Goal: Information Seeking & Learning: Learn about a topic

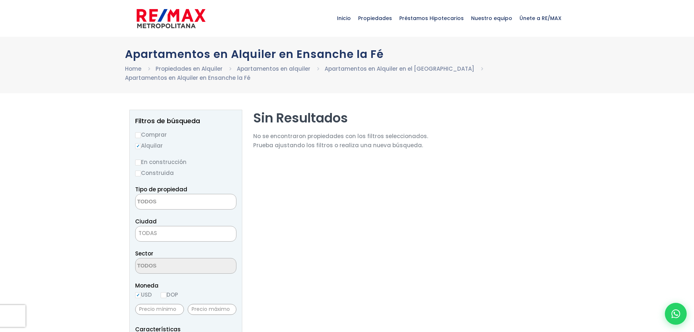
select select
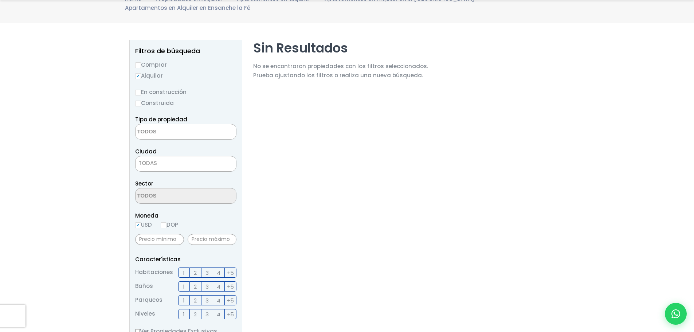
scroll to position [73, 0]
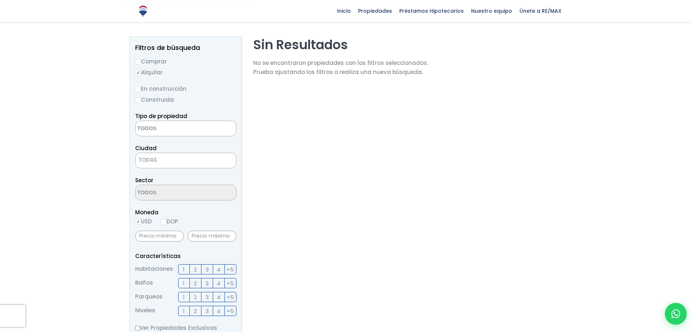
click at [141, 101] on label "Construida" at bounding box center [185, 99] width 101 height 9
click at [0, 0] on input "Construida" at bounding box center [0, 0] width 0 height 0
click at [138, 98] on input "Construida" at bounding box center [138, 100] width 6 height 6
radio input "true"
click at [154, 129] on textarea "Search" at bounding box center [170, 129] width 71 height 16
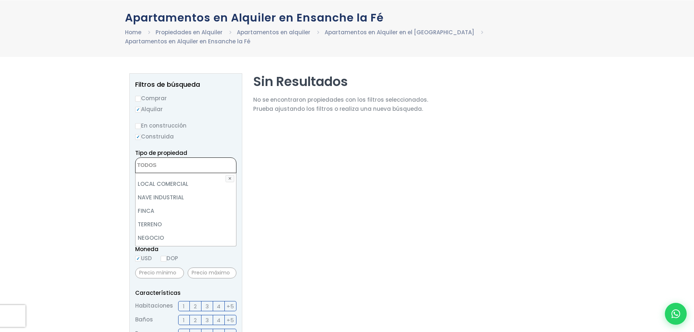
scroll to position [0, 0]
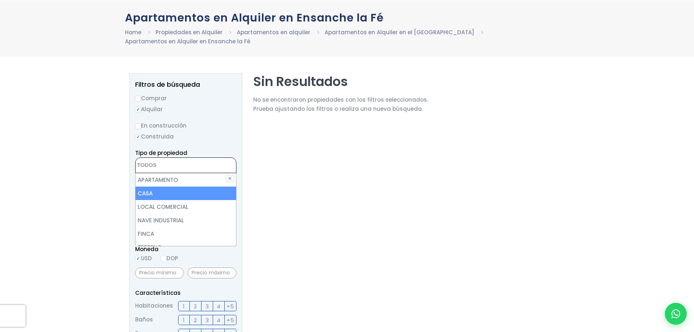
click at [173, 196] on li "CASA" at bounding box center [185, 192] width 101 height 13
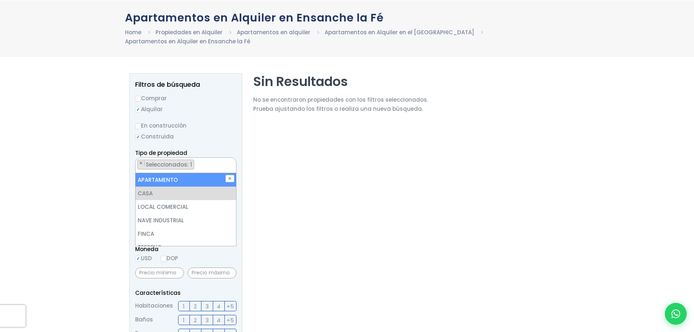
click at [169, 182] on li "APARTAMENTO" at bounding box center [185, 179] width 101 height 13
select select "apartment"
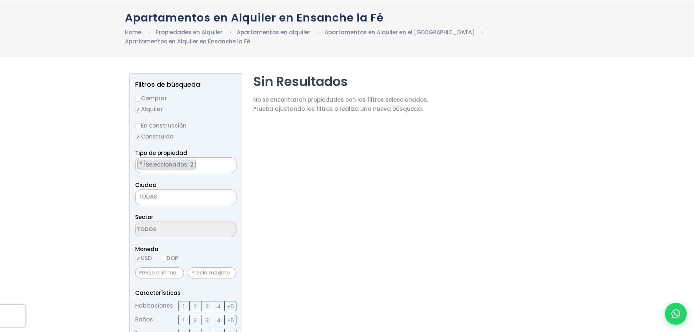
click at [81, 184] on div at bounding box center [347, 328] width 694 height 521
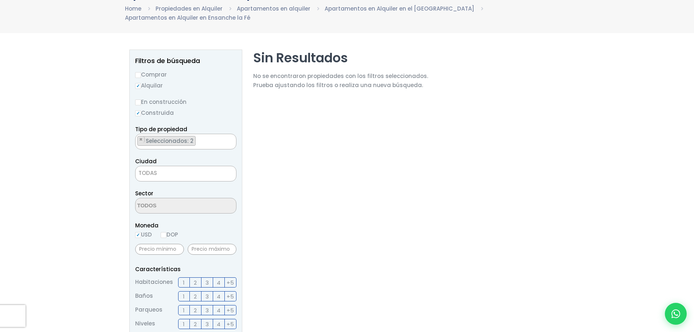
scroll to position [73, 0]
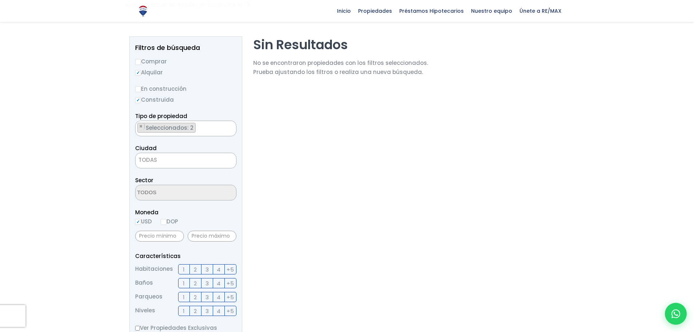
click at [174, 159] on span "TODAS" at bounding box center [185, 160] width 101 height 10
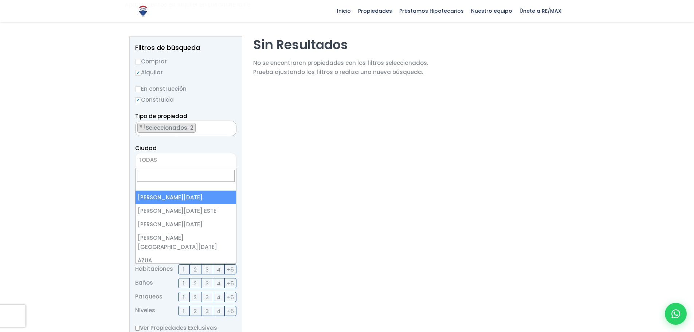
select select "1"
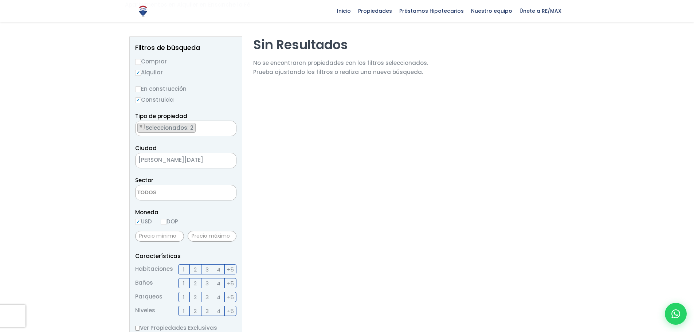
click at [185, 194] on textarea "Search" at bounding box center [170, 193] width 71 height 16
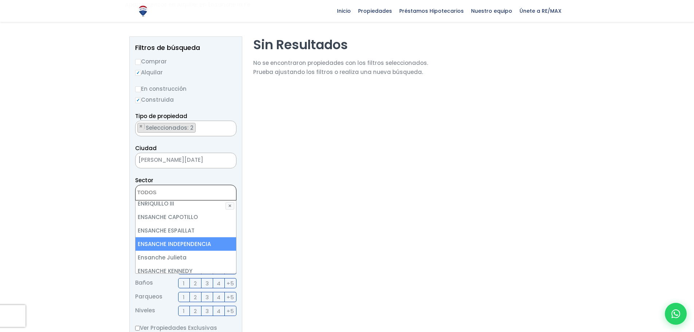
scroll to position [1020, 0]
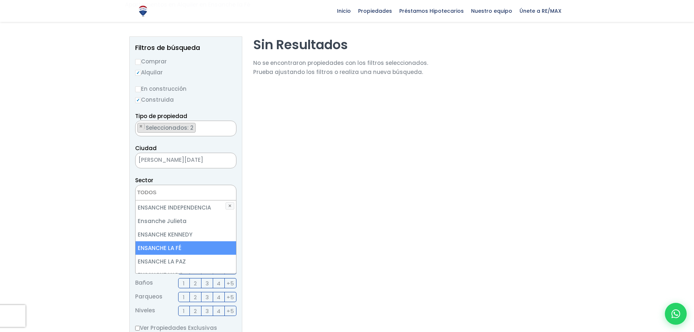
click at [174, 241] on li "ENSANCHE LA FÉ" at bounding box center [185, 247] width 101 height 13
select select "185"
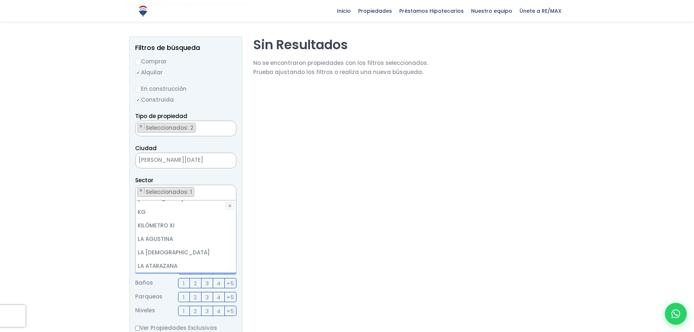
scroll to position [1420, 0]
click at [180, 258] on li "LA [DEMOGRAPHIC_DATA]" at bounding box center [185, 264] width 101 height 13
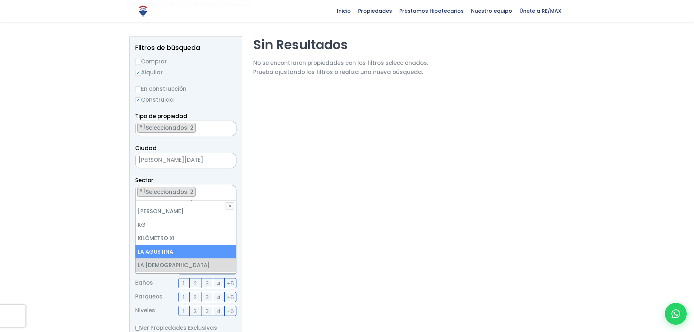
click at [175, 245] on li "LA AGUSTINA" at bounding box center [185, 251] width 101 height 13
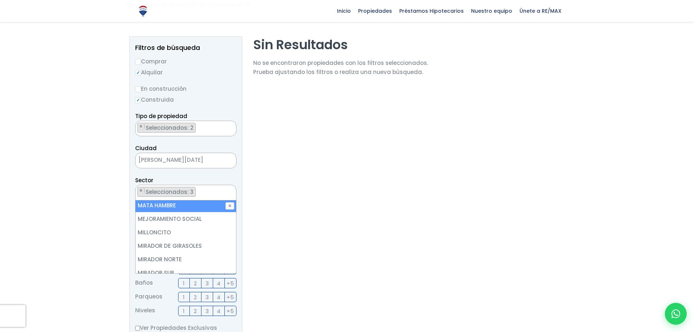
scroll to position [2476, 0]
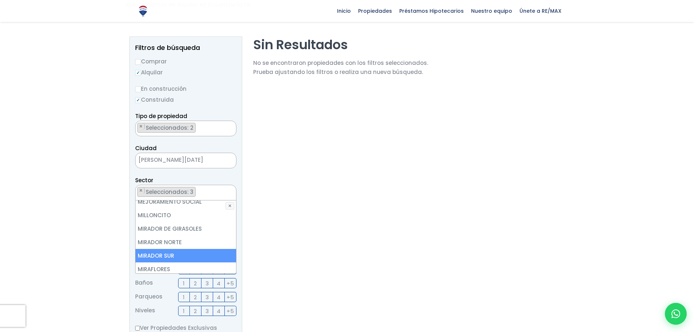
click at [207, 249] on li "MIRADOR SUR" at bounding box center [185, 255] width 101 height 13
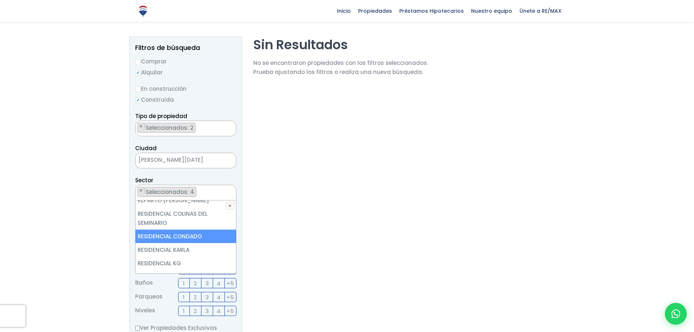
scroll to position [2877, 0]
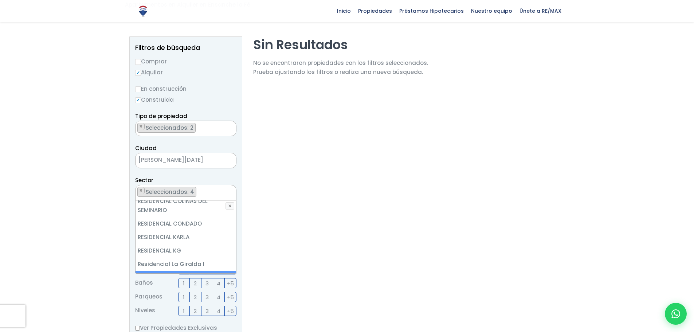
click at [190, 271] on li "RESIDENCIAL [PERSON_NAME]" at bounding box center [185, 277] width 101 height 13
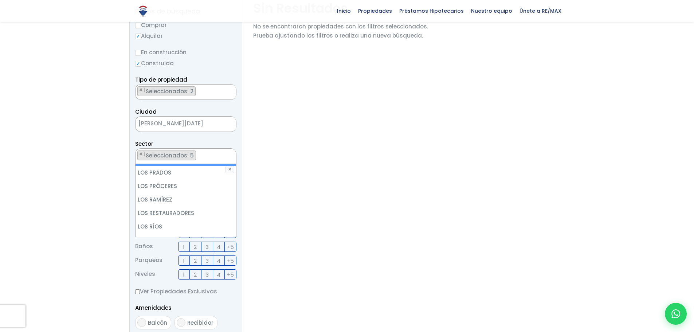
scroll to position [2238, 0]
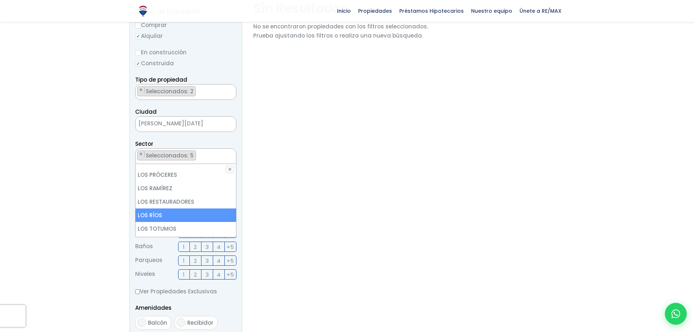
click at [170, 208] on li "LOS RÍOS" at bounding box center [185, 214] width 101 height 13
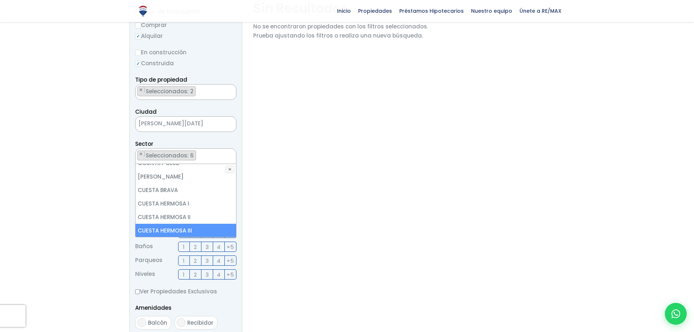
scroll to position [745, 0]
click at [181, 245] on label "1" at bounding box center [184, 246] width 12 height 10
click at [0, 0] on input "1" at bounding box center [0, 0] width 0 height 0
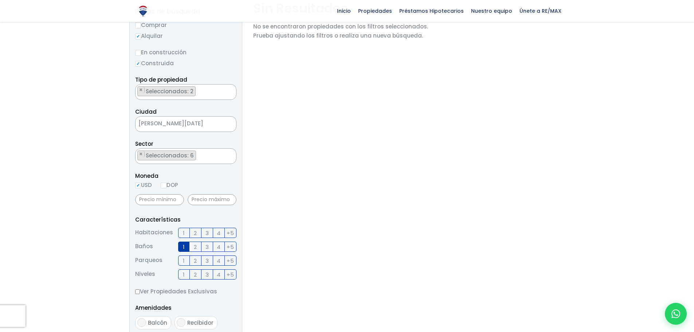
click at [197, 233] on label "2" at bounding box center [196, 233] width 12 height 10
click at [0, 0] on input "2" at bounding box center [0, 0] width 0 height 0
click at [210, 231] on label "3" at bounding box center [207, 233] width 12 height 10
click at [0, 0] on input "3" at bounding box center [0, 0] width 0 height 0
click at [195, 244] on span "2" at bounding box center [195, 246] width 3 height 9
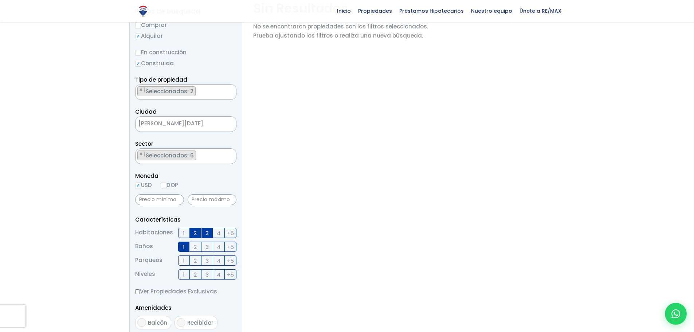
click at [0, 0] on input "2" at bounding box center [0, 0] width 0 height 0
click at [185, 260] on label "1" at bounding box center [184, 260] width 12 height 10
click at [0, 0] on input "1" at bounding box center [0, 0] width 0 height 0
click at [182, 274] on label "1" at bounding box center [184, 274] width 12 height 10
click at [0, 0] on input "1" at bounding box center [0, 0] width 0 height 0
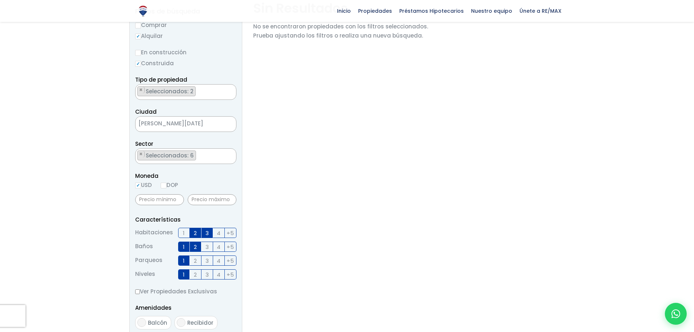
click at [193, 274] on label "2" at bounding box center [196, 274] width 12 height 10
click at [0, 0] on input "2" at bounding box center [0, 0] width 0 height 0
click at [201, 277] on label "3" at bounding box center [207, 274] width 12 height 10
click at [0, 0] on input "3" at bounding box center [0, 0] width 0 height 0
click at [207, 275] on span "3" at bounding box center [206, 274] width 3 height 9
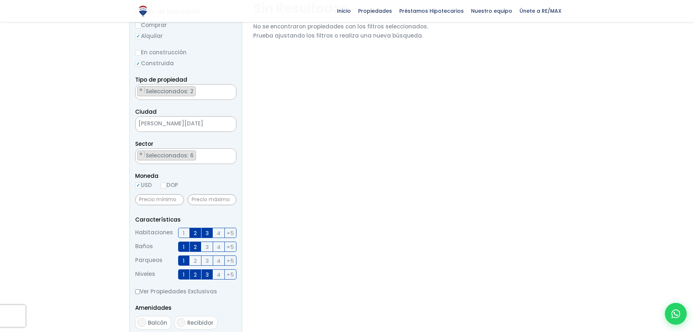
click at [0, 0] on input "3" at bounding box center [0, 0] width 0 height 0
click at [211, 275] on label "3" at bounding box center [207, 274] width 12 height 10
click at [0, 0] on input "3" at bounding box center [0, 0] width 0 height 0
click at [225, 275] on label "+5" at bounding box center [231, 274] width 12 height 10
click at [0, 0] on input "+5" at bounding box center [0, 0] width 0 height 0
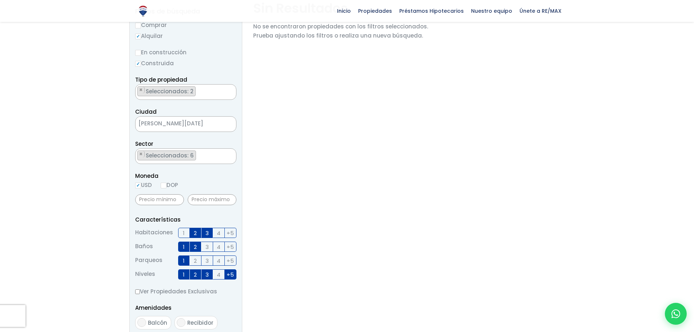
click at [232, 276] on span "+5" at bounding box center [230, 274] width 7 height 9
click at [0, 0] on input "+5" at bounding box center [0, 0] width 0 height 0
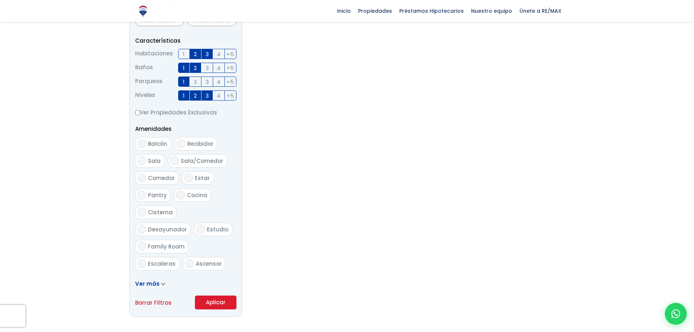
scroll to position [291, 0]
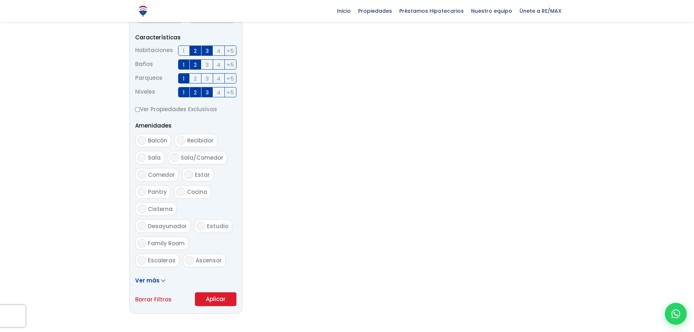
click at [163, 143] on span "Balcón" at bounding box center [157, 141] width 19 height 8
click at [146, 143] on input "Balcón" at bounding box center [141, 140] width 9 height 9
checkbox input "true"
click at [160, 157] on label "Sala" at bounding box center [149, 157] width 29 height 13
click at [146, 157] on input "Sala" at bounding box center [141, 157] width 9 height 9
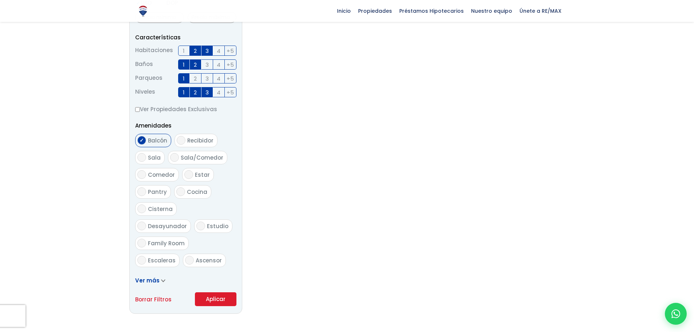
checkbox input "true"
click at [162, 176] on span "Comedor" at bounding box center [161, 175] width 27 height 8
click at [146, 176] on input "Comedor" at bounding box center [141, 174] width 9 height 9
checkbox input "true"
click at [183, 157] on span "Sala/Comedor" at bounding box center [202, 158] width 43 height 8
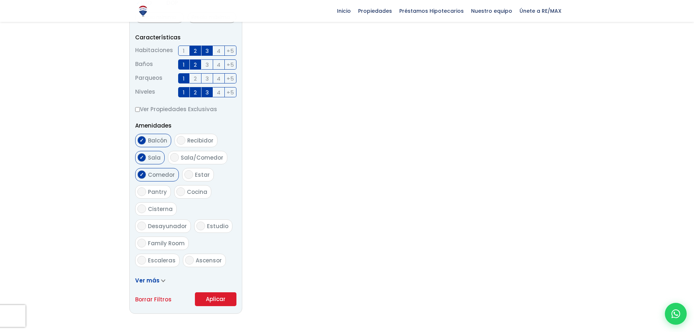
click at [179, 157] on input "Sala/Comedor" at bounding box center [174, 157] width 9 height 9
checkbox input "true"
click at [192, 191] on span "Cocina" at bounding box center [197, 192] width 20 height 8
click at [185, 191] on input "Cocina" at bounding box center [180, 191] width 9 height 9
checkbox input "true"
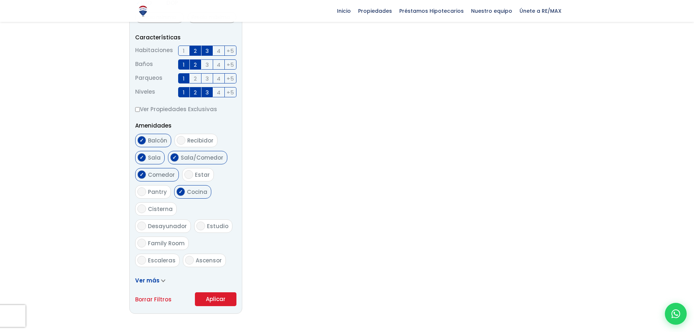
click at [189, 219] on label "Desayunador" at bounding box center [163, 225] width 56 height 13
click at [146, 221] on input "Desayunador" at bounding box center [141, 225] width 9 height 9
checkbox input "true"
click at [172, 256] on span "Escaleras" at bounding box center [162, 260] width 28 height 8
click at [146, 256] on input "Escaleras" at bounding box center [141, 260] width 9 height 9
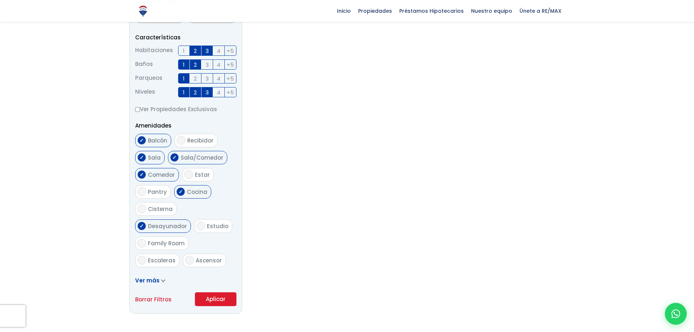
checkbox input "true"
click at [188, 256] on input "Ascensor" at bounding box center [189, 260] width 9 height 9
checkbox input "true"
click at [155, 281] on span "Ver más" at bounding box center [147, 280] width 24 height 8
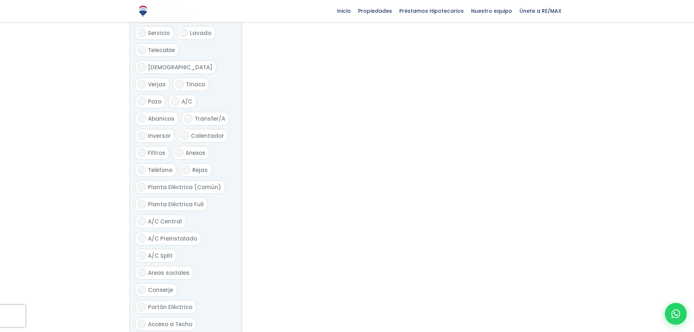
scroll to position [692, 0]
click at [167, 301] on span "Baño Común" at bounding box center [166, 305] width 37 height 8
click at [146, 300] on input "Baño Común" at bounding box center [141, 304] width 9 height 9
checkbox input "true"
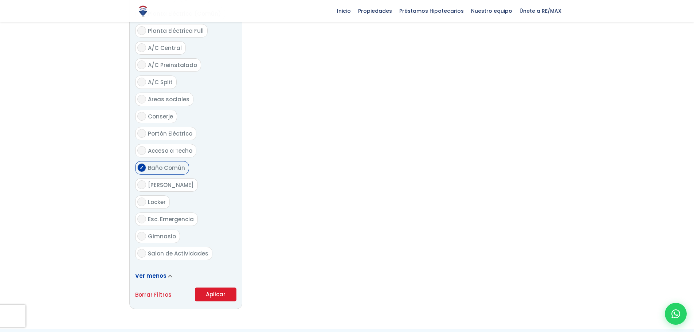
scroll to position [838, 0]
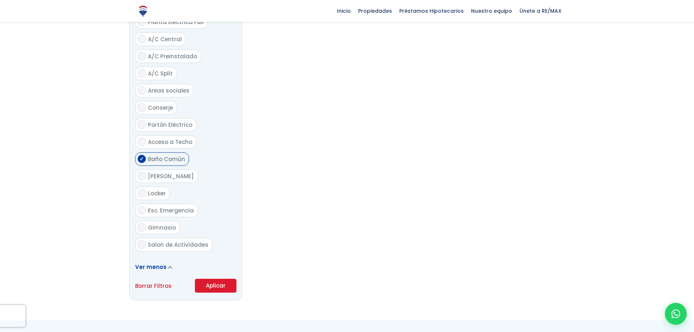
click at [208, 279] on button "Aplicar" at bounding box center [216, 286] width 42 height 14
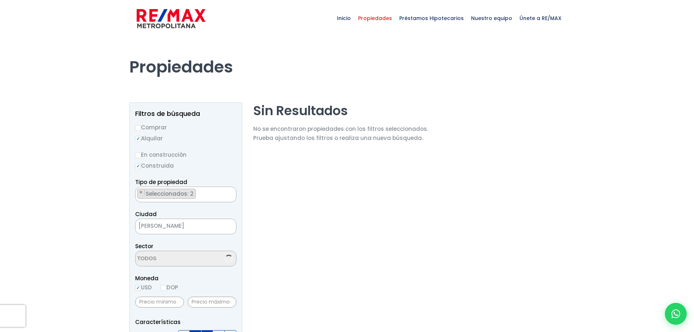
select select "185"
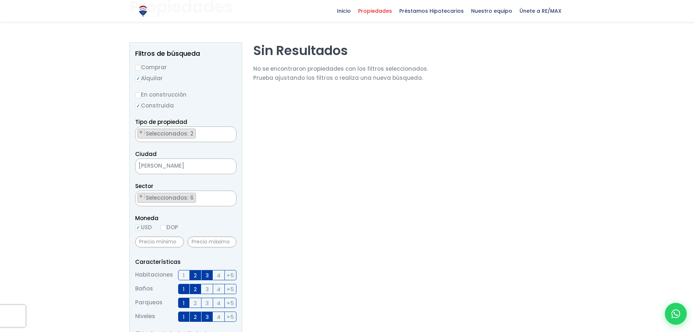
scroll to position [47, 0]
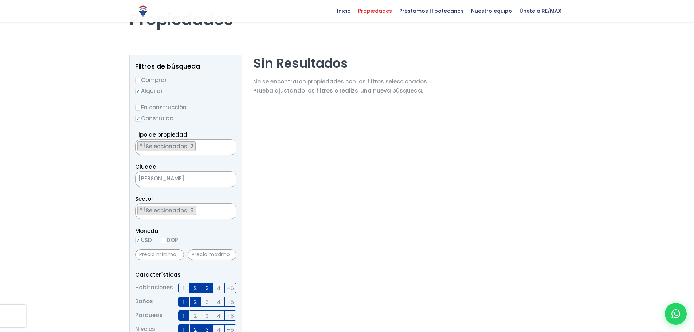
click at [166, 241] on input "DOP" at bounding box center [164, 240] width 6 height 6
radio input "true"
click at [177, 256] on input "text" at bounding box center [159, 254] width 49 height 11
click at [178, 256] on input "text" at bounding box center [159, 254] width 49 height 11
type input "0"
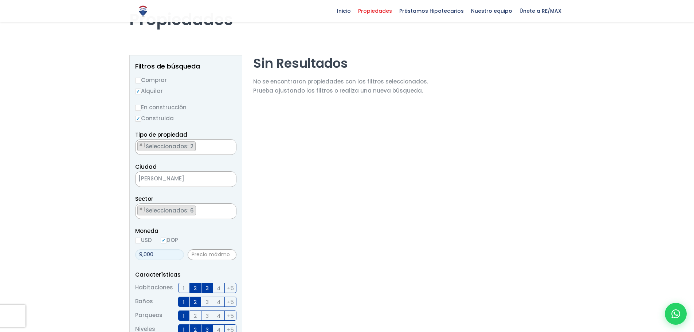
type input "9,000"
click at [209, 253] on input "text" at bounding box center [212, 254] width 49 height 11
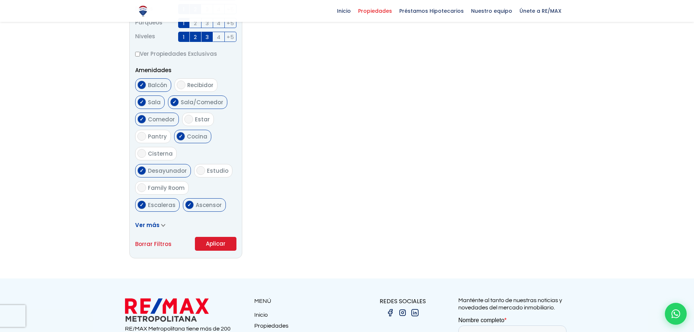
scroll to position [448, 0]
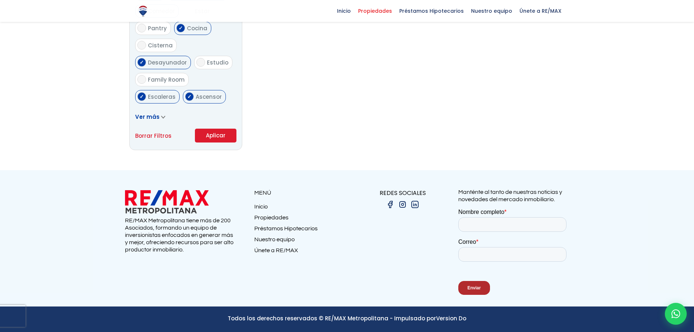
type input "14,000"
click at [221, 140] on button "Aplicar" at bounding box center [216, 136] width 42 height 14
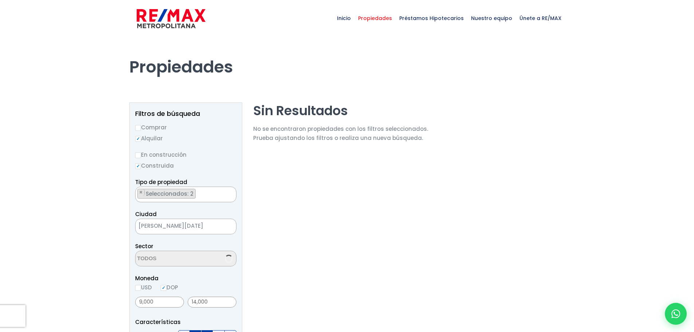
scroll to position [1792, 0]
select select "185"
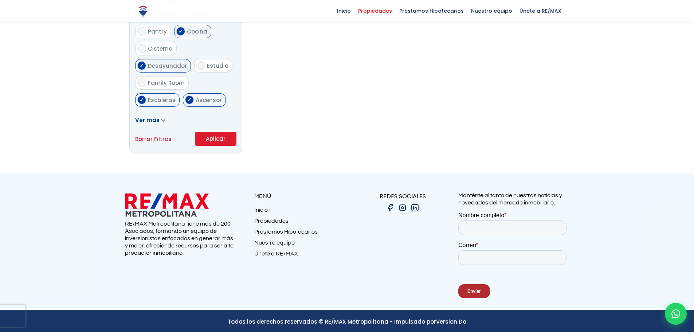
select select "185"
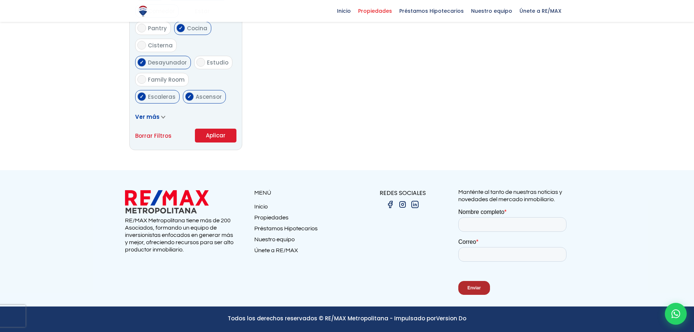
scroll to position [1792, 0]
